Goal: Navigation & Orientation: Understand site structure

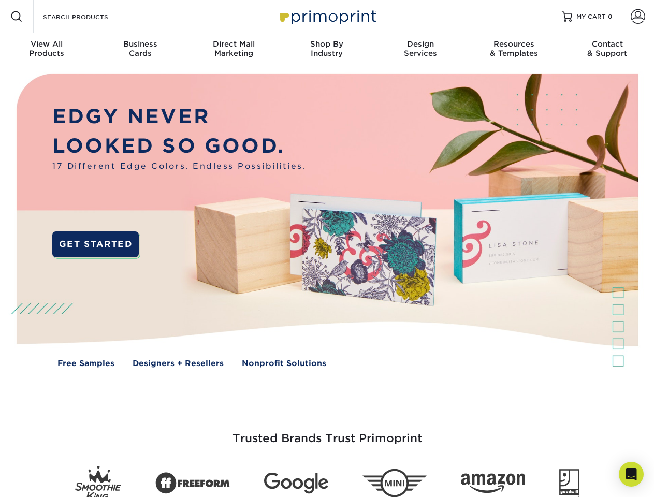
click at [327, 248] on img at bounding box center [326, 227] width 647 height 323
click at [17, 17] on span at bounding box center [16, 16] width 12 height 12
click at [637, 17] on span at bounding box center [637, 16] width 14 height 14
click at [47, 50] on div "View All Products" at bounding box center [46, 48] width 93 height 19
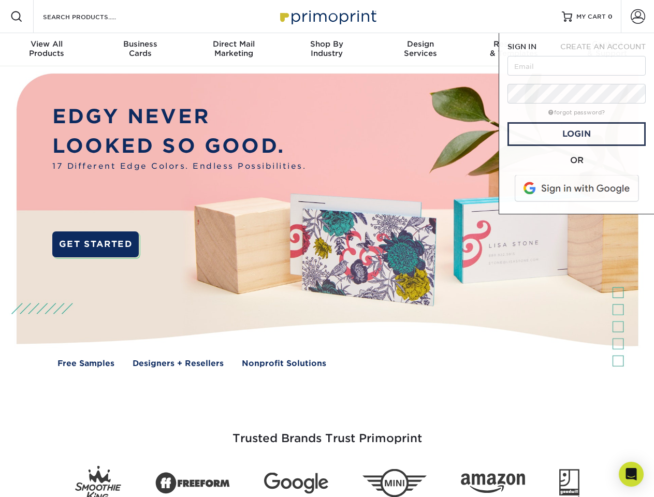
click at [140, 50] on div "Business Cards" at bounding box center [139, 48] width 93 height 19
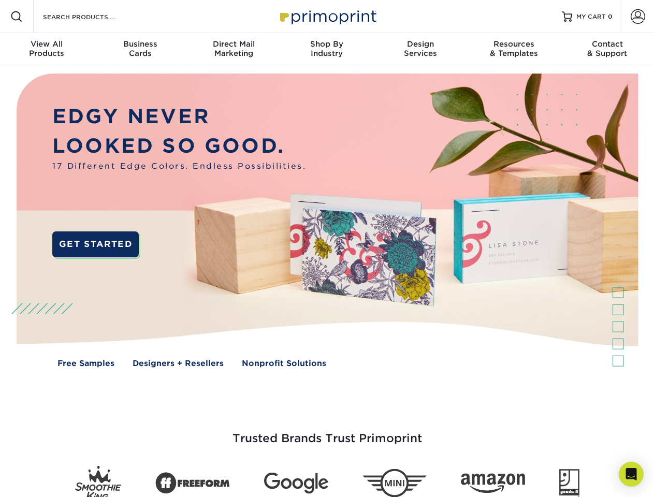
click at [233, 50] on div "Direct Mail Marketing" at bounding box center [233, 48] width 93 height 19
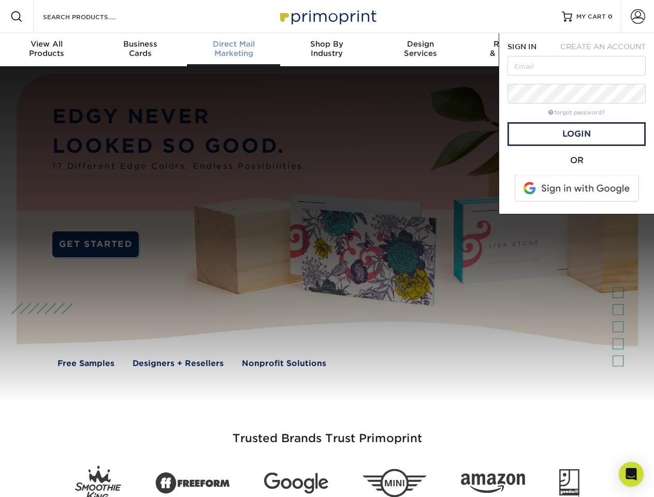
click at [327, 50] on div "Shop By Industry" at bounding box center [326, 48] width 93 height 19
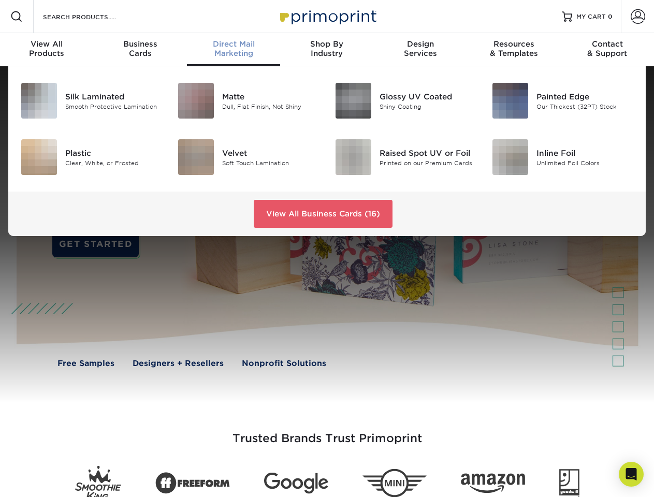
click at [420, 50] on div "Design Services" at bounding box center [420, 48] width 93 height 19
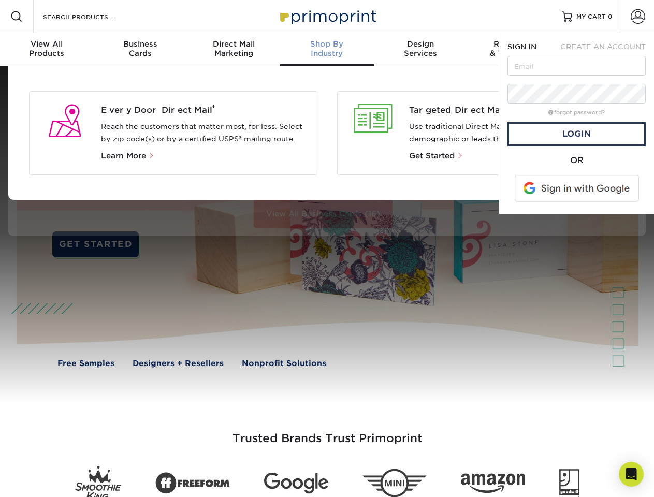
click at [513, 50] on span "SIGN IN" at bounding box center [521, 46] width 29 height 8
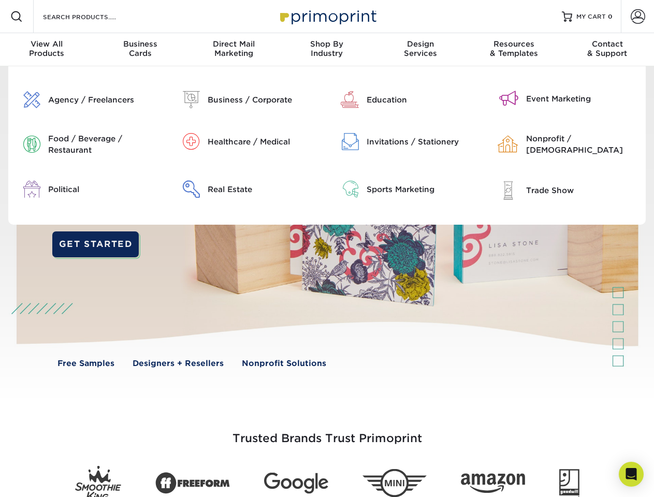
click at [607, 50] on div "Contact & Support" at bounding box center [606, 48] width 93 height 19
